Goal: Task Accomplishment & Management: Use online tool/utility

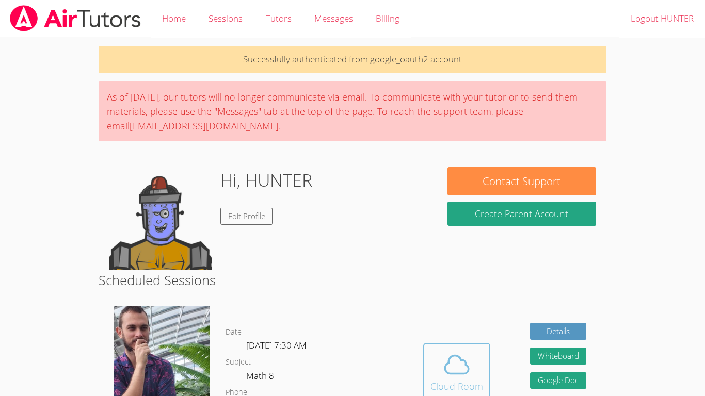
click at [454, 378] on icon at bounding box center [456, 364] width 29 height 29
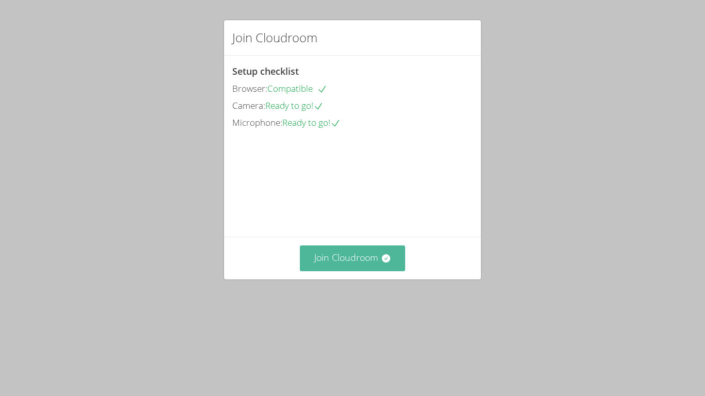
click at [323, 271] on button "Join Cloudroom" at bounding box center [353, 258] width 106 height 25
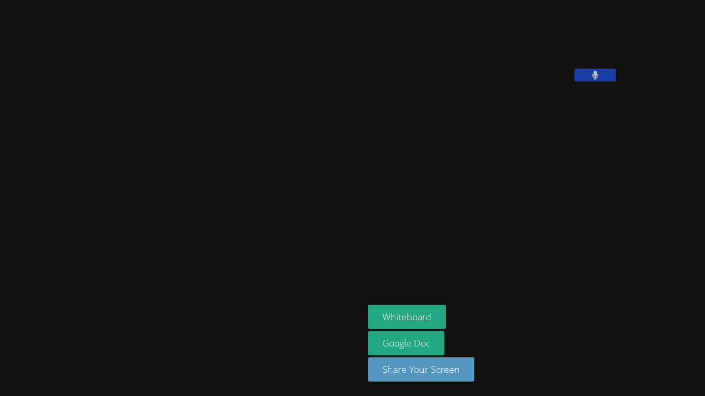
click at [592, 79] on icon at bounding box center [595, 75] width 6 height 9
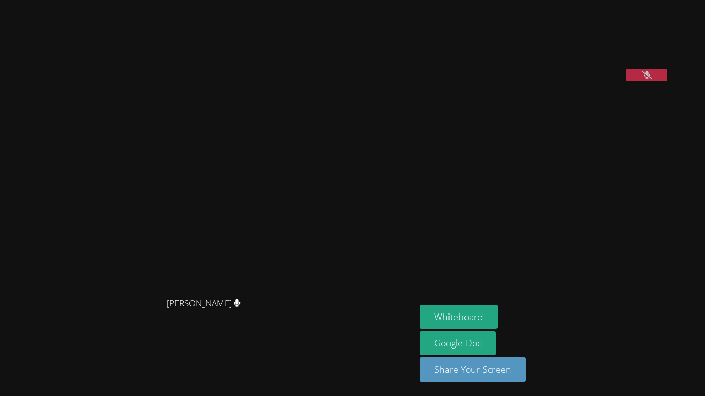
click at [641, 79] on icon at bounding box center [646, 75] width 11 height 9
click at [626, 69] on button at bounding box center [646, 75] width 41 height 13
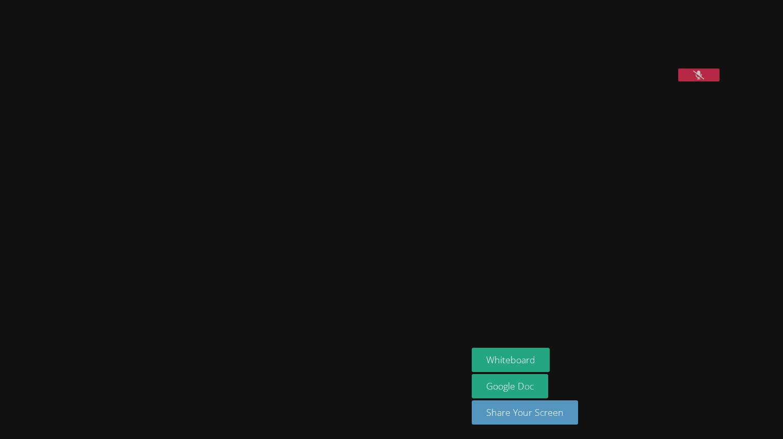
click at [704, 79] on icon at bounding box center [698, 75] width 11 height 9
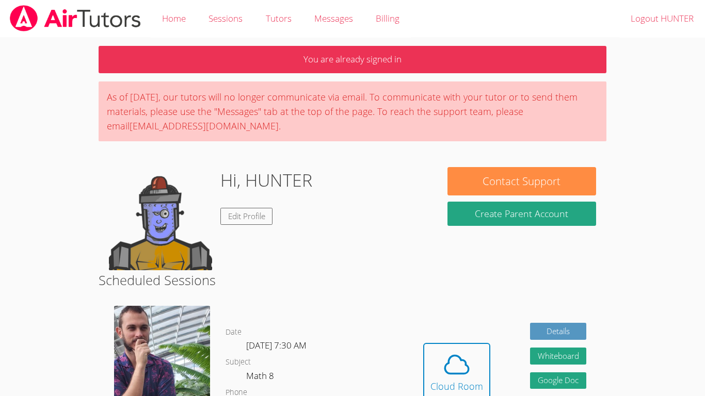
click at [452, 377] on icon at bounding box center [456, 364] width 29 height 29
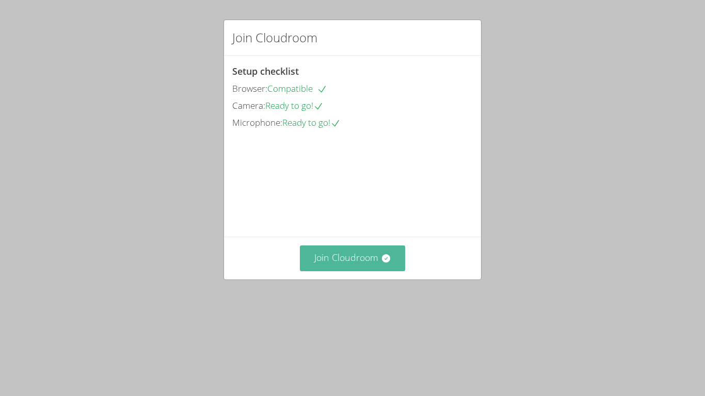
click at [351, 271] on button "Join Cloudroom" at bounding box center [353, 258] width 106 height 25
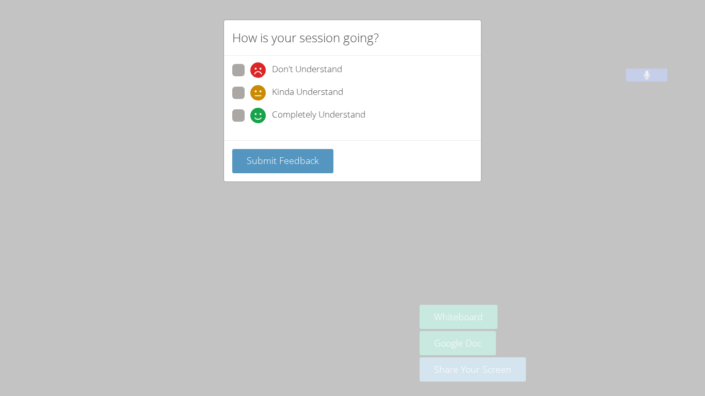
click at [250, 123] on span at bounding box center [250, 123] width 0 height 0
click at [250, 118] on input "Completely Understand" at bounding box center [254, 113] width 9 height 9
radio input "true"
click at [261, 164] on span "Submit Feedback" at bounding box center [283, 160] width 72 height 12
